Goal: Task Accomplishment & Management: Complete application form

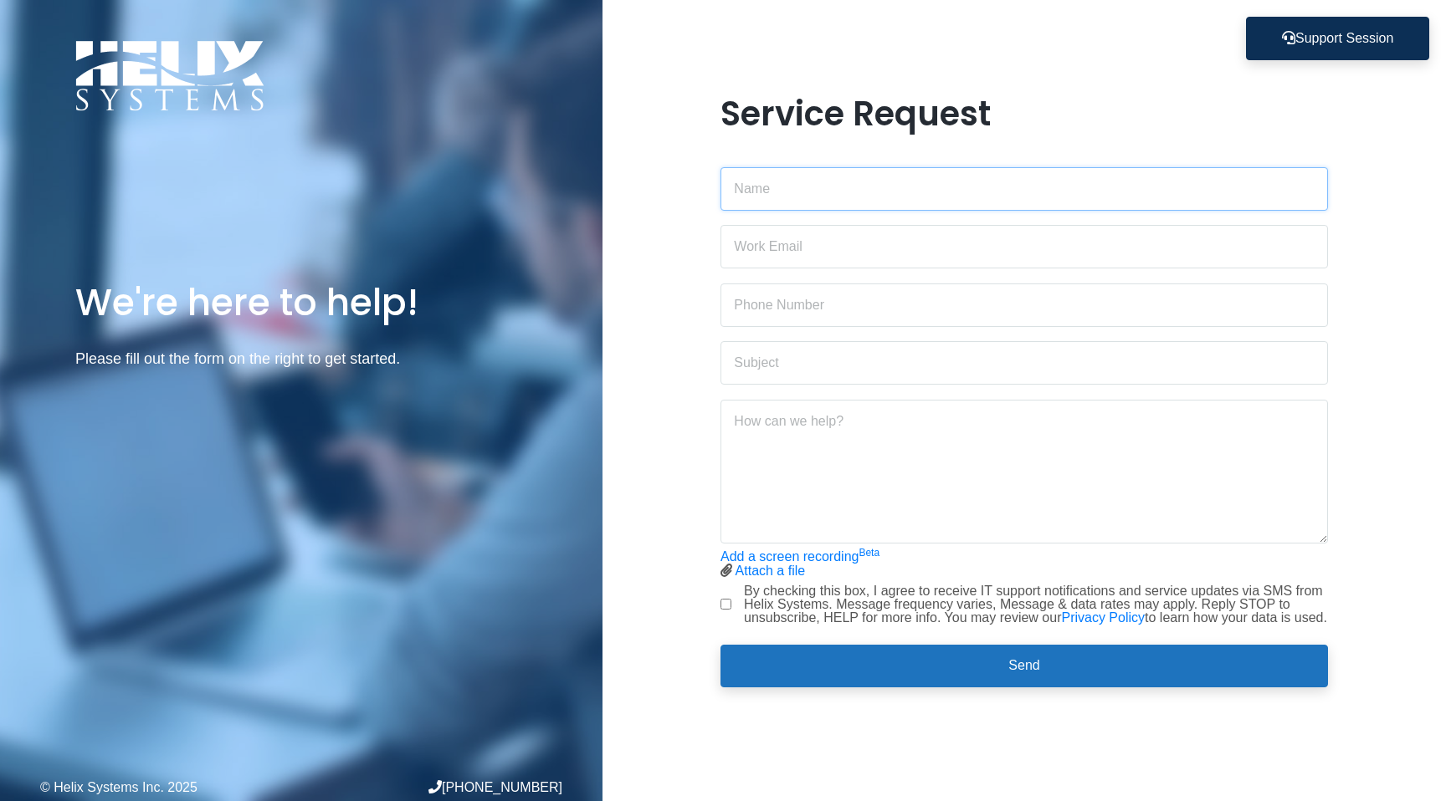
click at [757, 182] on input "text" at bounding box center [1023, 189] width 607 height 44
type input "[PERSON_NAME]"
type input "[PERSON_NAME][EMAIL_ADDRESS][PERSON_NAME][DOMAIN_NAME]"
click at [818, 296] on input "text" at bounding box center [1023, 306] width 607 height 44
type input "4192654772"
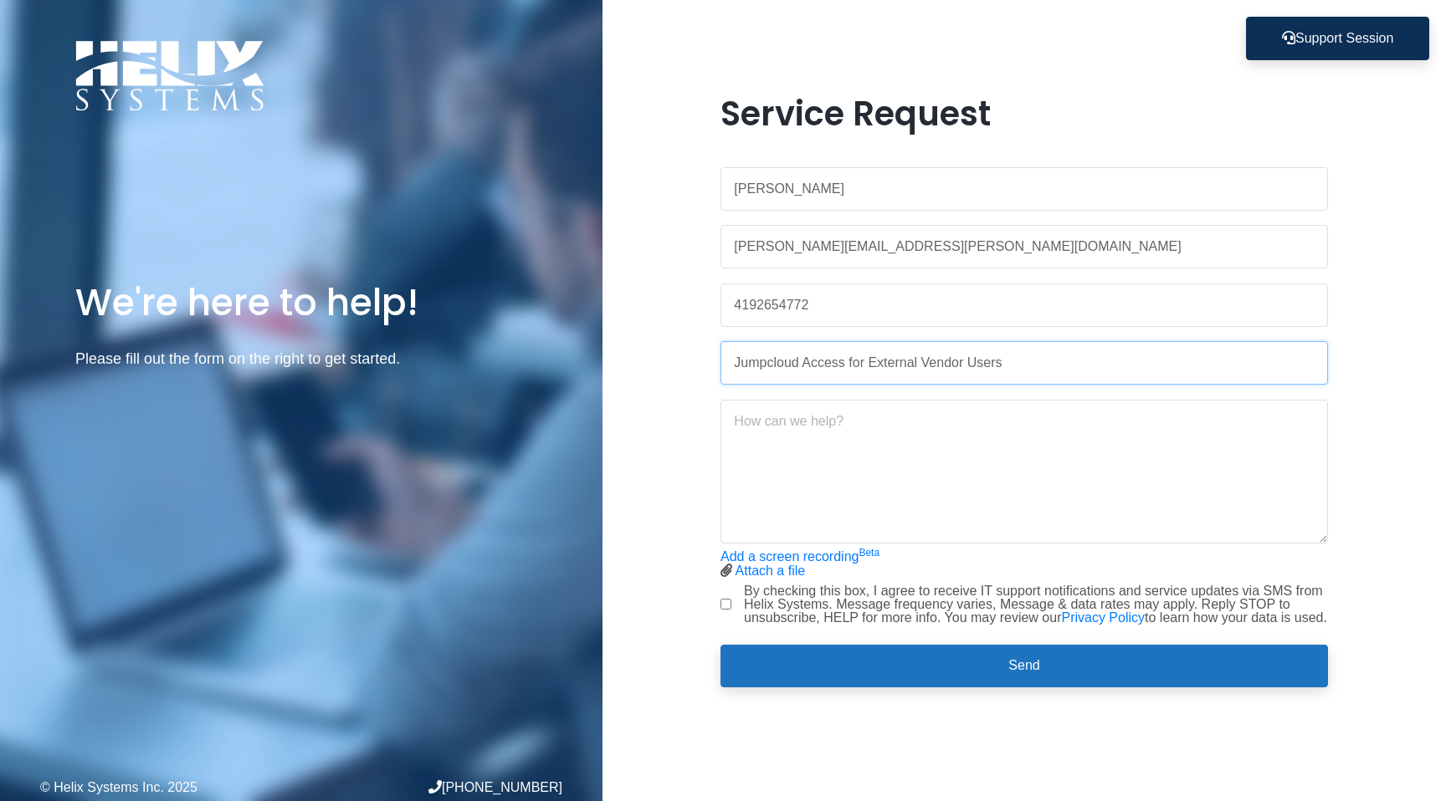
type input "Jumpcloud Access for External Vendor Users"
click at [792, 425] on textarea at bounding box center [1023, 472] width 607 height 144
click at [952, 418] on textarea "Hello, we are working with a vendor and they will need" at bounding box center [1023, 472] width 607 height 144
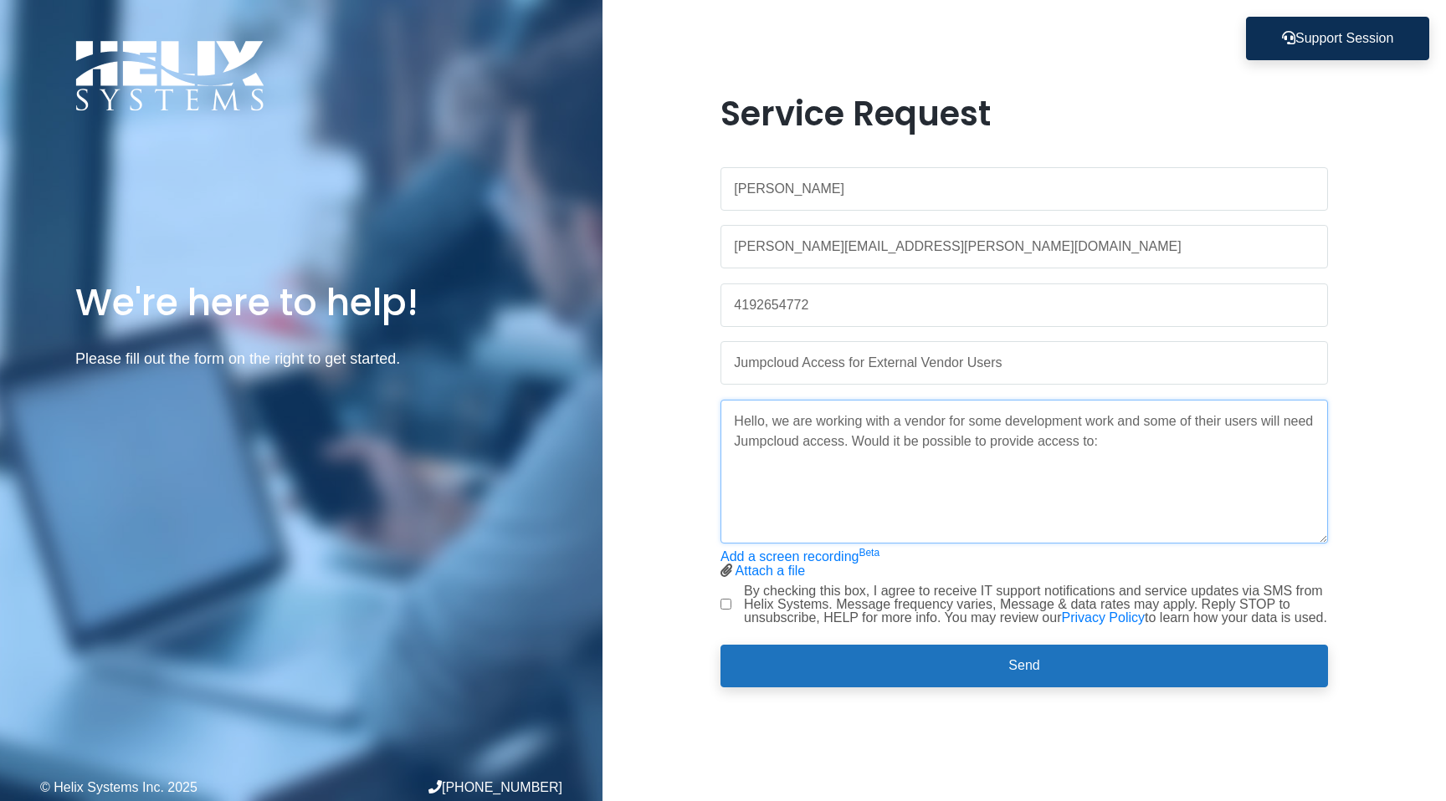
paste textarea "[PERSON_NAME][DATE] [PERSON_NAME][EMAIL_ADDRESS][DATE][PERSON_NAME][DOMAIN_NAME]"
paste textarea "[PERSON_NAME] [EMAIL_ADDRESS][DOMAIN_NAME]"
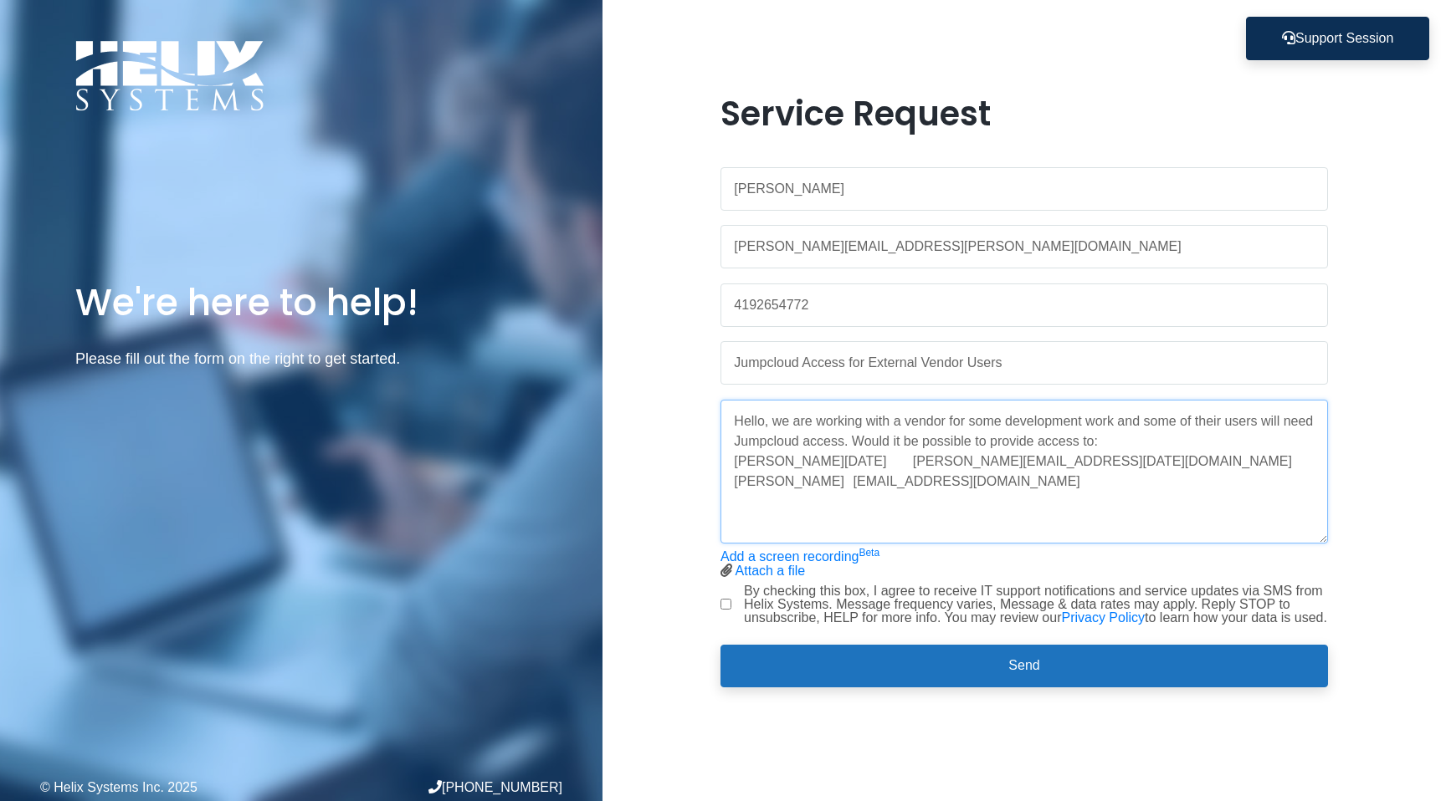
click at [847, 434] on textarea "Hello, we are working with a vendor for some development work and some of their…" at bounding box center [1023, 472] width 607 height 144
type textarea "Hello, we are working with a vendor for some development work and some of their…"
click at [725, 607] on input "By checking this box, I agree to receive IT support notifications and service u…" at bounding box center [725, 604] width 11 height 11
checkbox input "true"
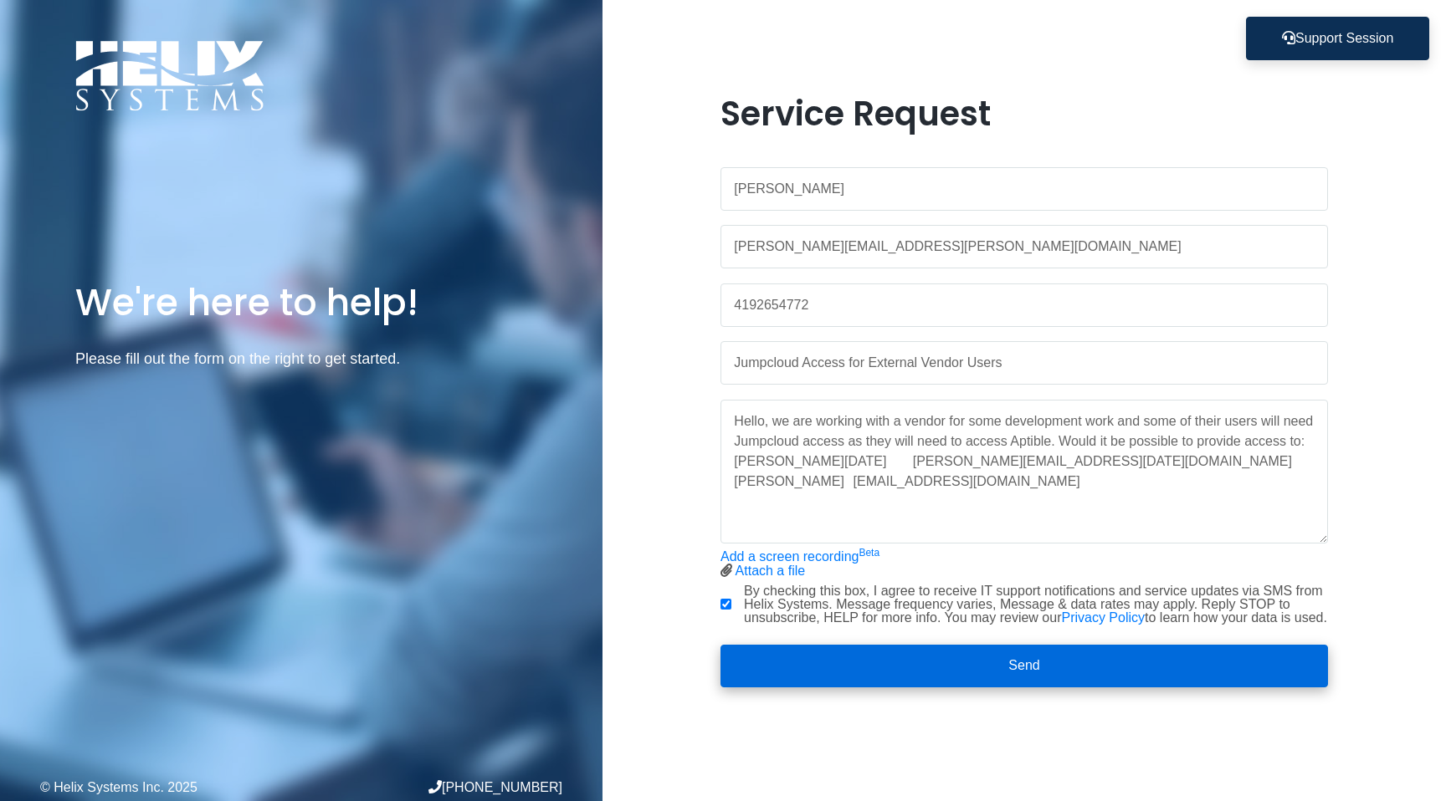
click at [1041, 675] on button "Send" at bounding box center [1023, 667] width 607 height 44
